Goal: Task Accomplishment & Management: Complete application form

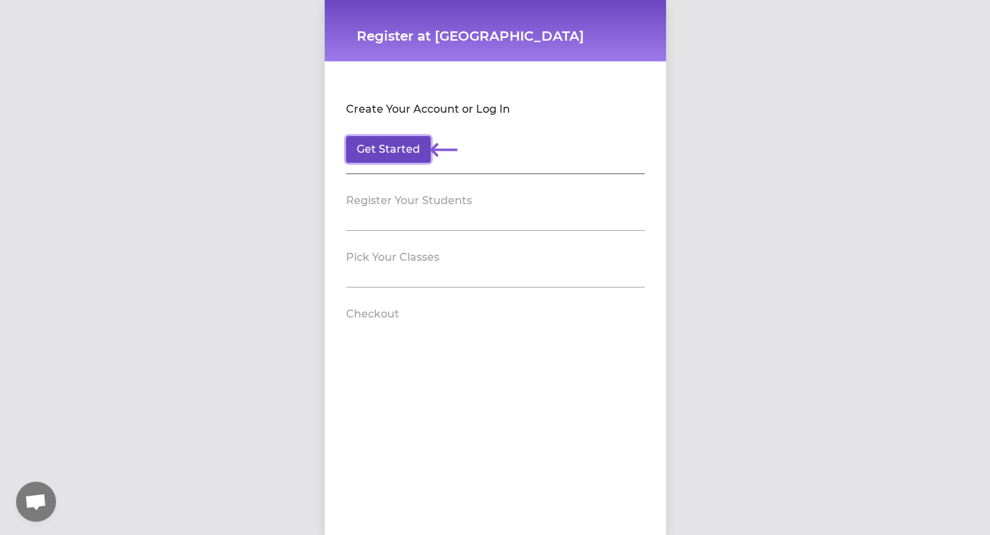
click at [378, 141] on button "Get Started" at bounding box center [388, 149] width 85 height 27
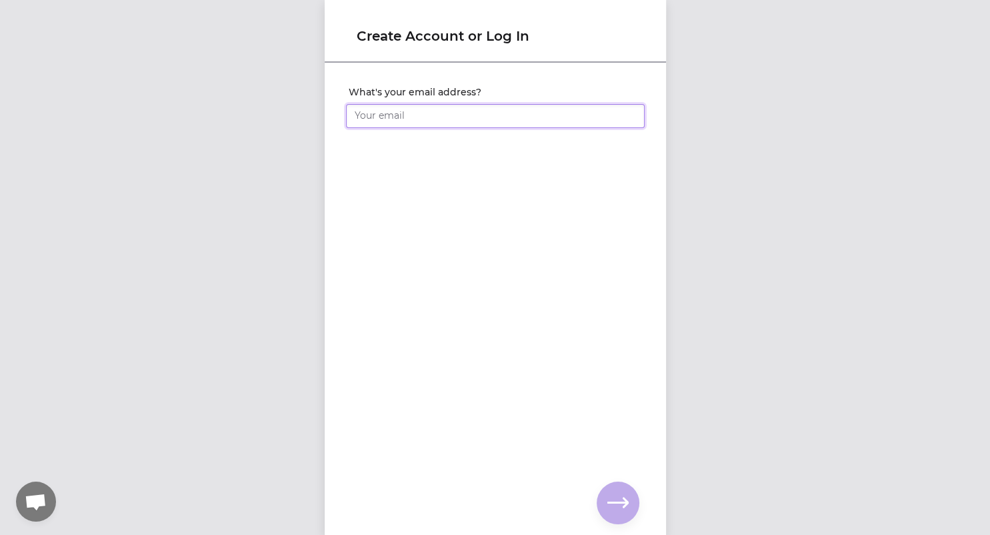
click at [380, 115] on input "What's your email address?" at bounding box center [495, 116] width 299 height 24
click at [416, 106] on input "What's your email address?" at bounding box center [495, 116] width 299 height 24
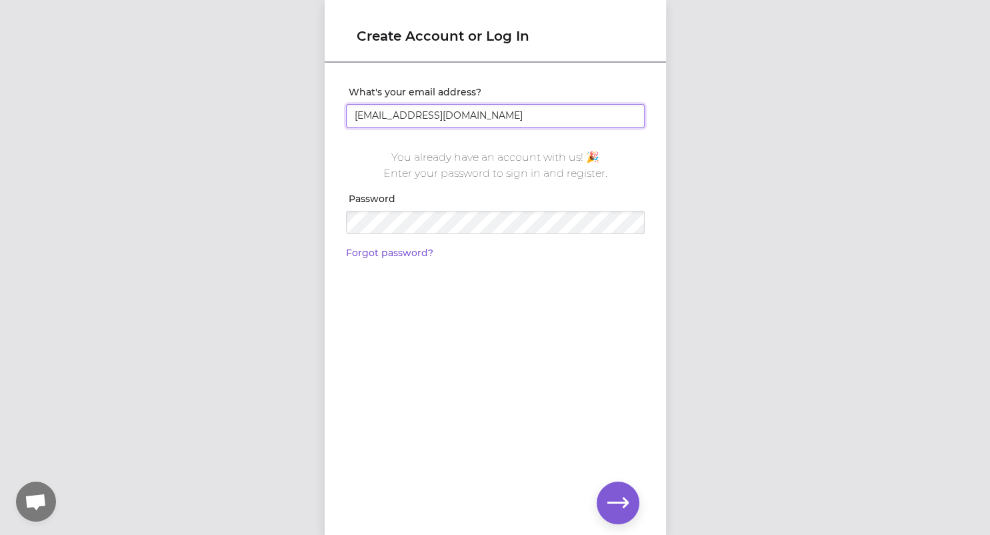
type input "[EMAIL_ADDRESS][DOMAIN_NAME]"
click at [622, 497] on icon "button" at bounding box center [617, 502] width 21 height 10
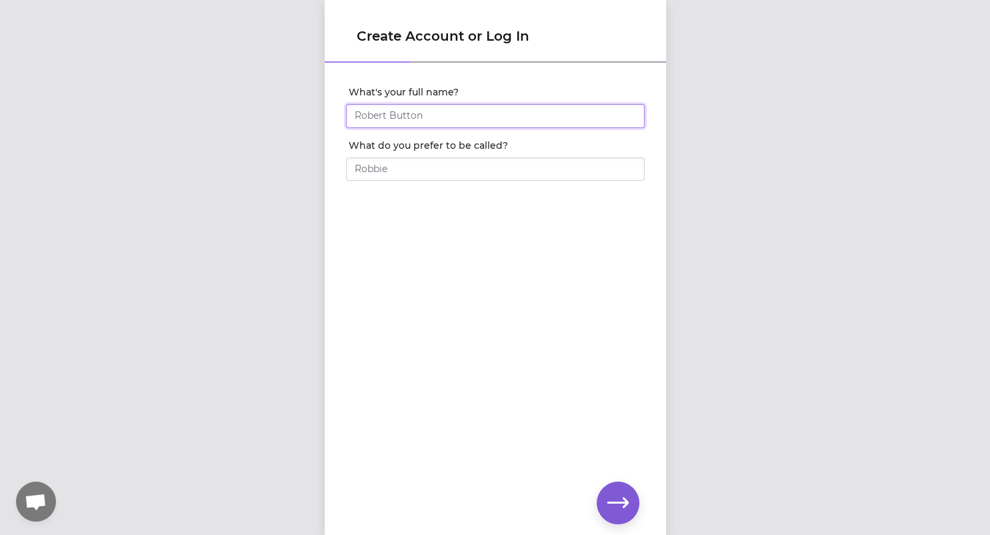
click at [415, 117] on input "What's your full name?" at bounding box center [495, 116] width 299 height 24
type input "[PERSON_NAME]"
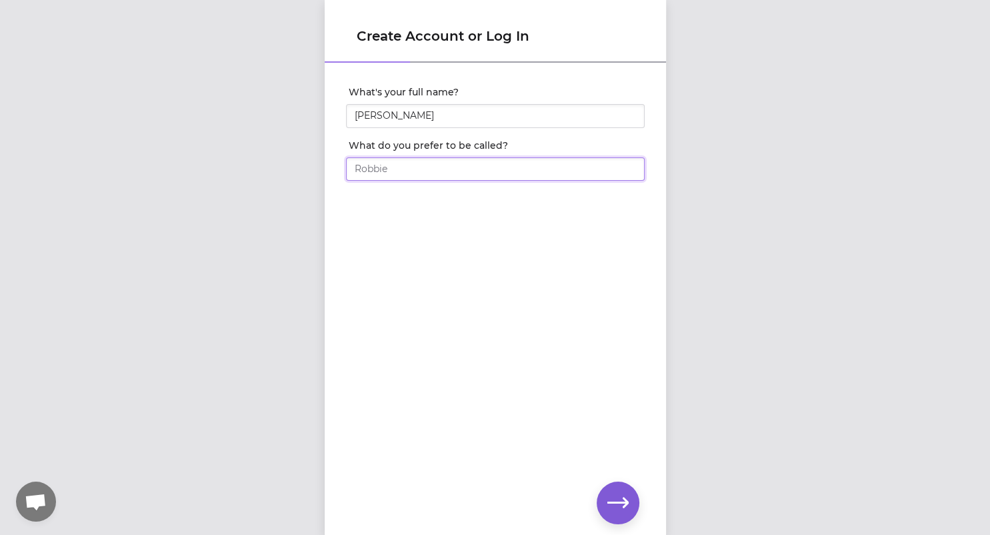
click at [392, 171] on input "What do you prefer to be called?" at bounding box center [495, 169] width 299 height 24
click at [392, 171] on input "[PERSON_NAME]" at bounding box center [495, 169] width 299 height 24
type input "[PERSON_NAME]"
click at [618, 496] on icon "button" at bounding box center [617, 502] width 21 height 21
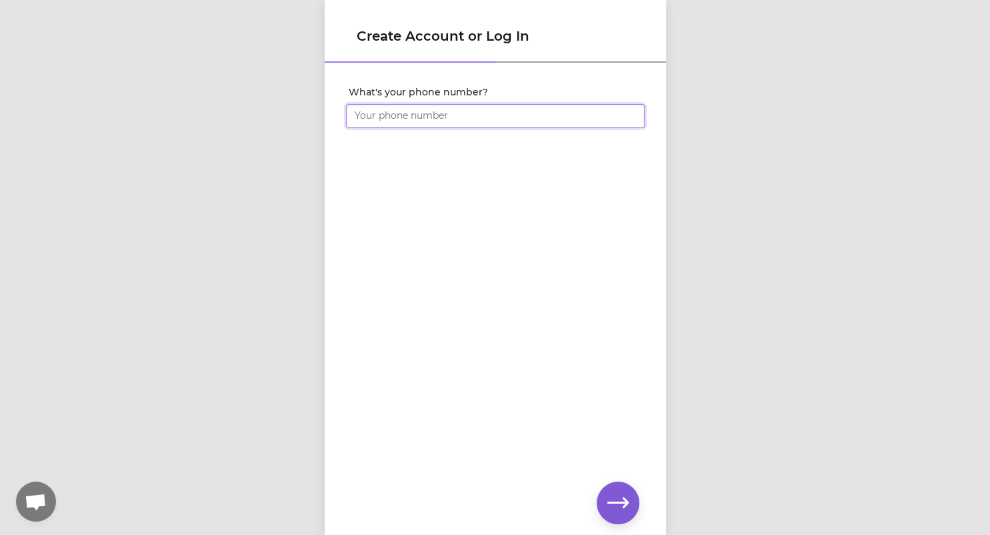
click at [423, 116] on input "What's your phone number?" at bounding box center [495, 116] width 299 height 24
type input "[PHONE_NUMBER]"
click at [625, 505] on icon "button" at bounding box center [617, 502] width 21 height 10
click at [612, 497] on icon "button" at bounding box center [617, 502] width 21 height 21
click at [614, 500] on icon "button" at bounding box center [617, 502] width 21 height 21
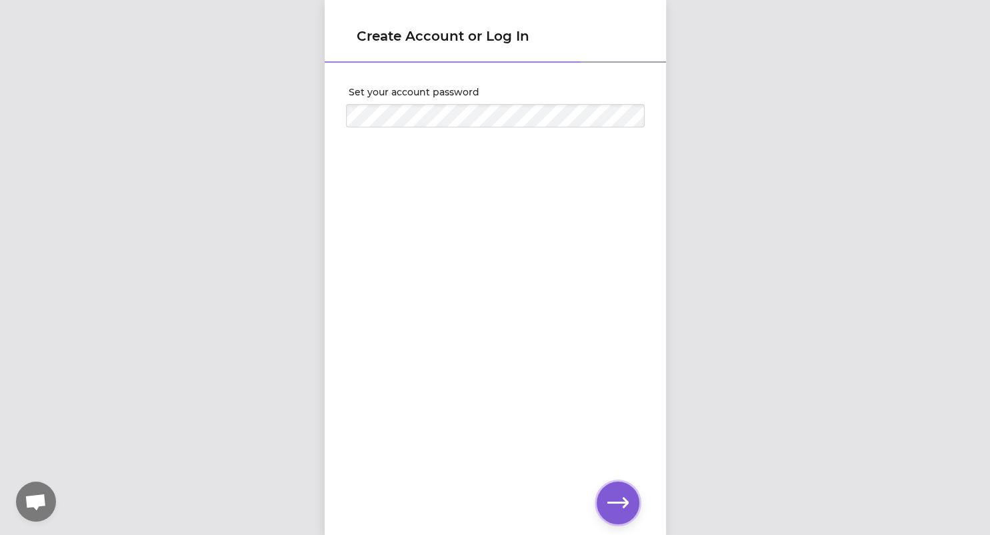
click at [613, 505] on icon "button" at bounding box center [617, 502] width 21 height 21
